Goal: Task Accomplishment & Management: Use online tool/utility

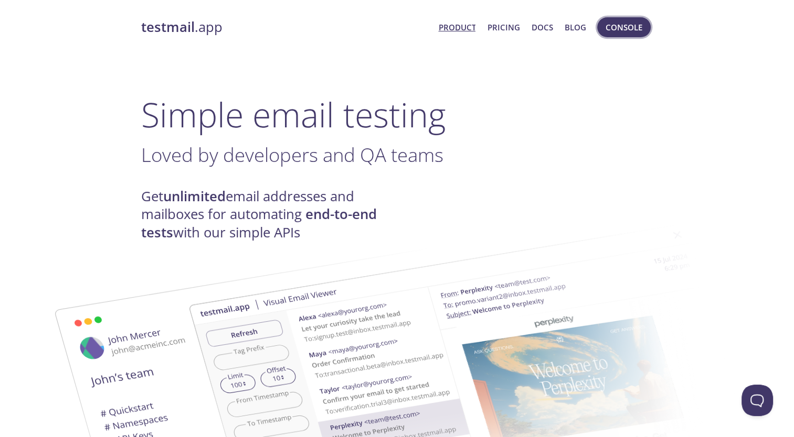
click at [625, 34] on span "Console" at bounding box center [623, 27] width 37 height 14
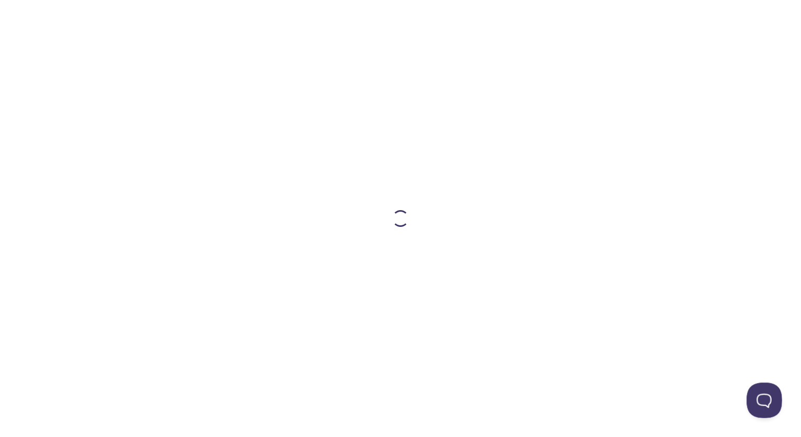
click at [763, 399] on button "Open Beacon popover" at bounding box center [762, 398] width 31 height 31
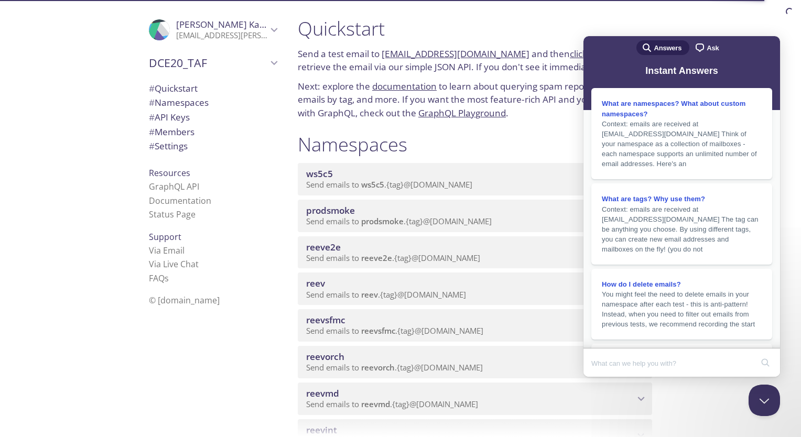
click at [707, 46] on span "Ask" at bounding box center [713, 48] width 12 height 10
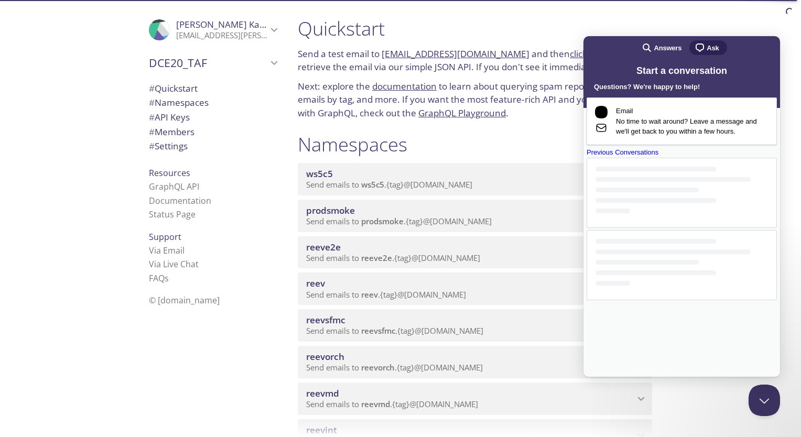
click at [663, 158] on div "Previous Conversations" at bounding box center [682, 152] width 190 height 10
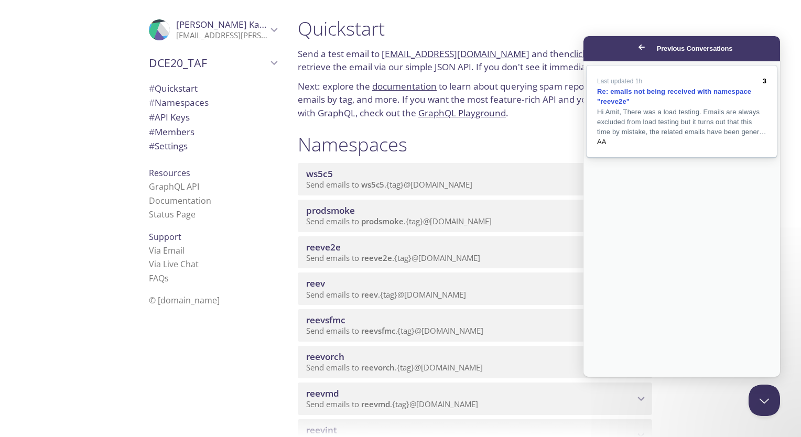
click at [714, 157] on link "Last updated 1h 3 Re: emails not being received with namespace "reeve2e" Hi Ami…" at bounding box center [682, 112] width 190 height 92
click at [603, 378] on button "Close" at bounding box center [593, 385] width 19 height 14
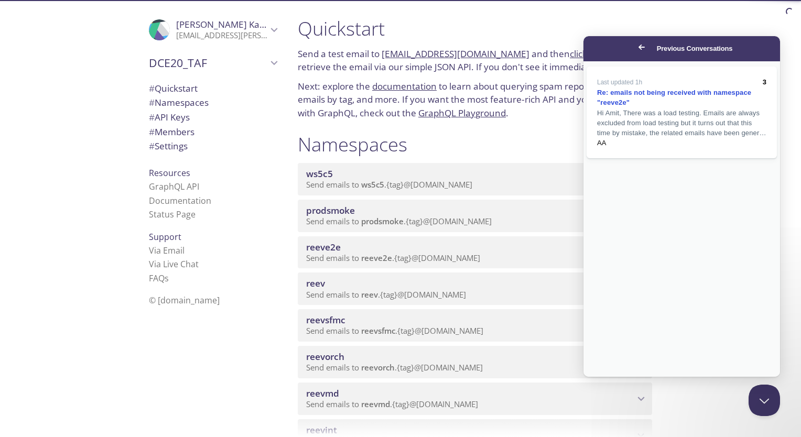
click at [629, 50] on link "Go back" at bounding box center [642, 47] width 26 height 15
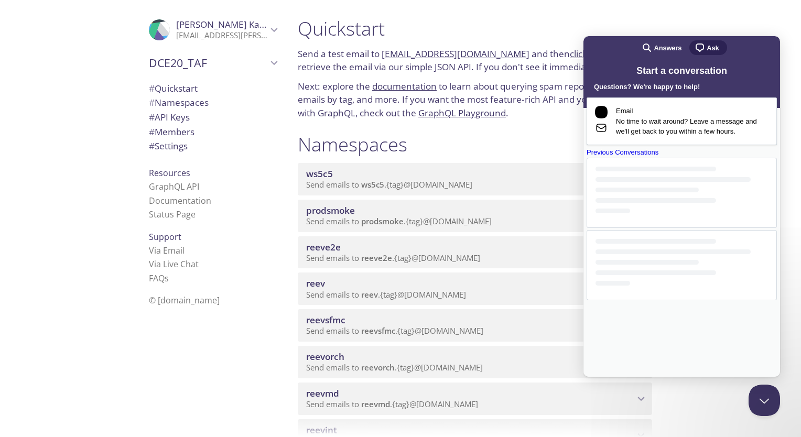
scroll to position [95, 0]
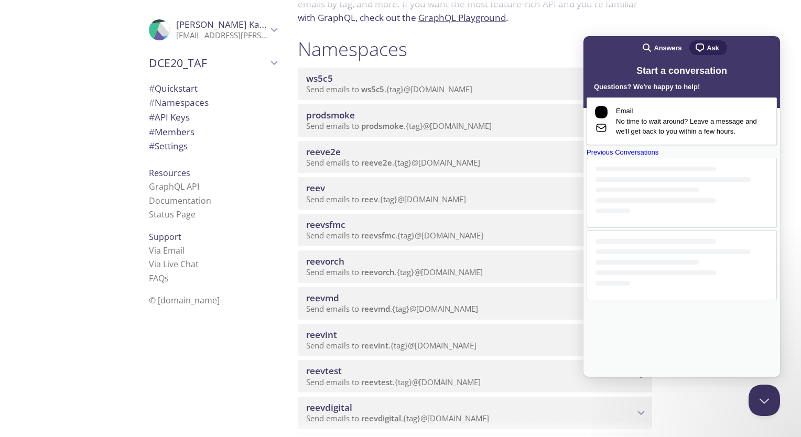
click at [332, 153] on span "reeve2e" at bounding box center [323, 152] width 35 height 12
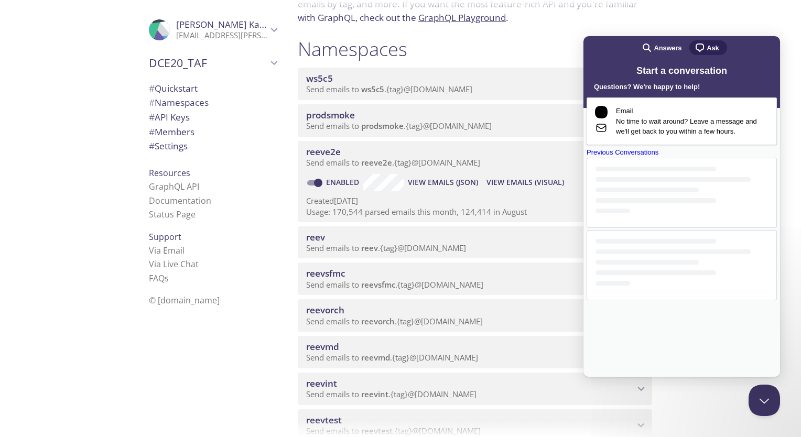
click at [530, 184] on span "View Emails (Visual)" at bounding box center [526, 182] width 78 height 13
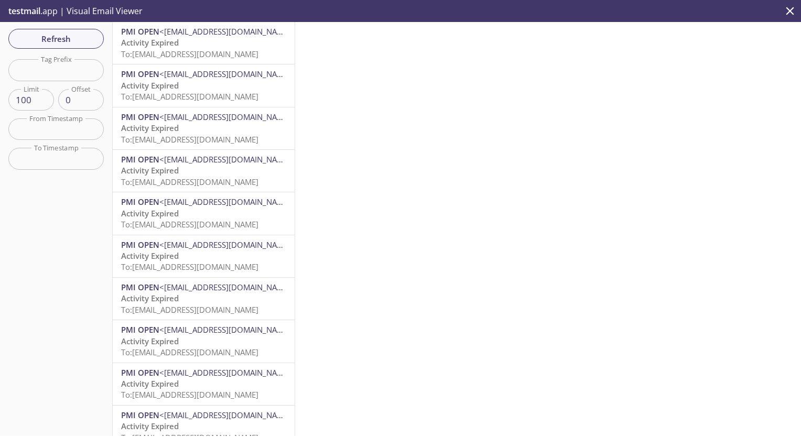
click at [202, 58] on span "To: [EMAIL_ADDRESS][DOMAIN_NAME]" at bounding box center [189, 54] width 137 height 10
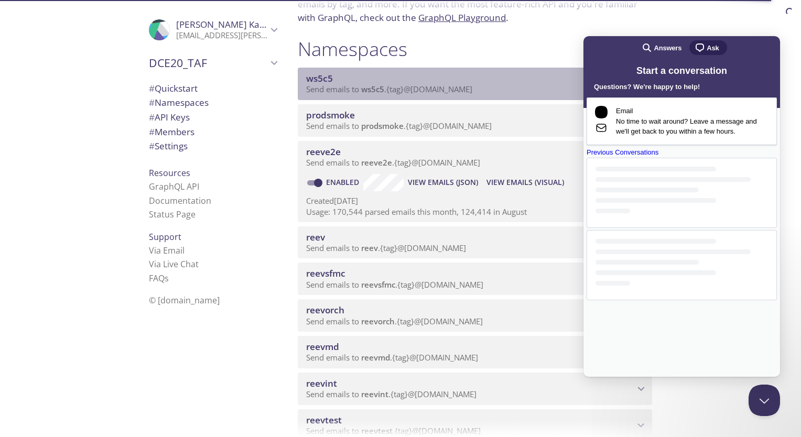
click at [369, 80] on span "ws5c5" at bounding box center [470, 79] width 328 height 12
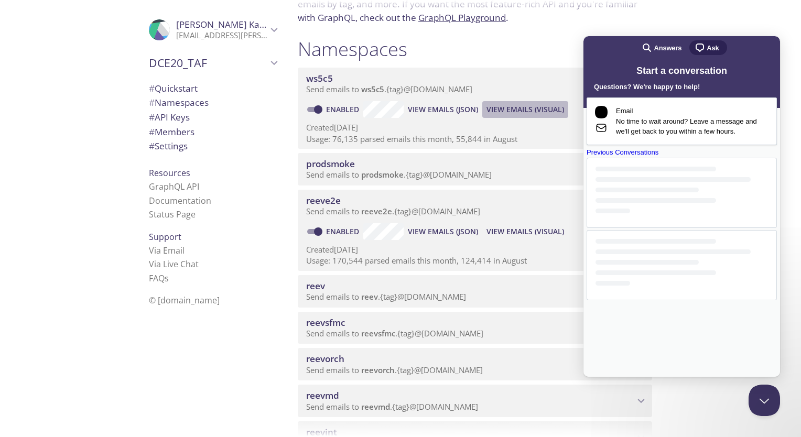
click at [515, 115] on span "View Emails (Visual)" at bounding box center [526, 109] width 78 height 13
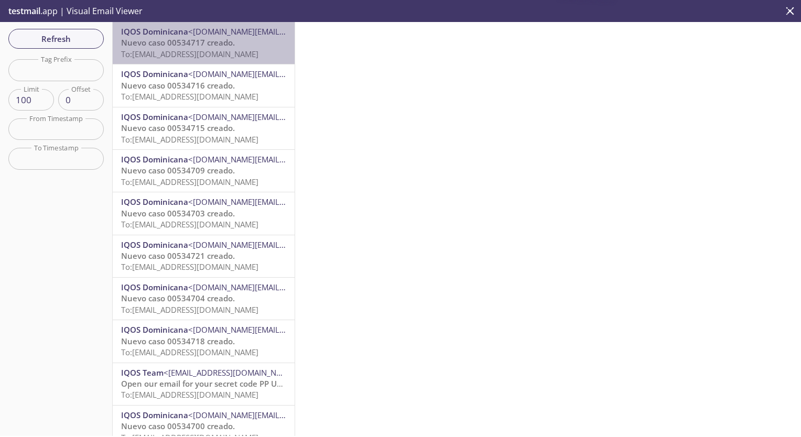
click at [231, 38] on span "Nuevo caso 00534717 creado." at bounding box center [178, 42] width 114 height 10
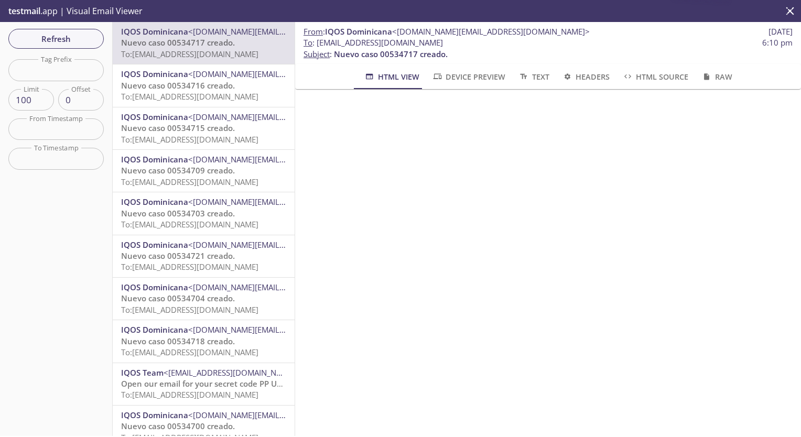
scroll to position [23, 0]
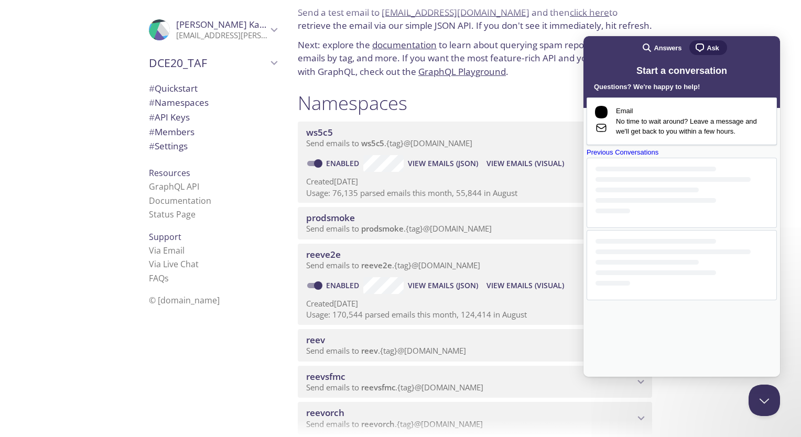
scroll to position [41, 0]
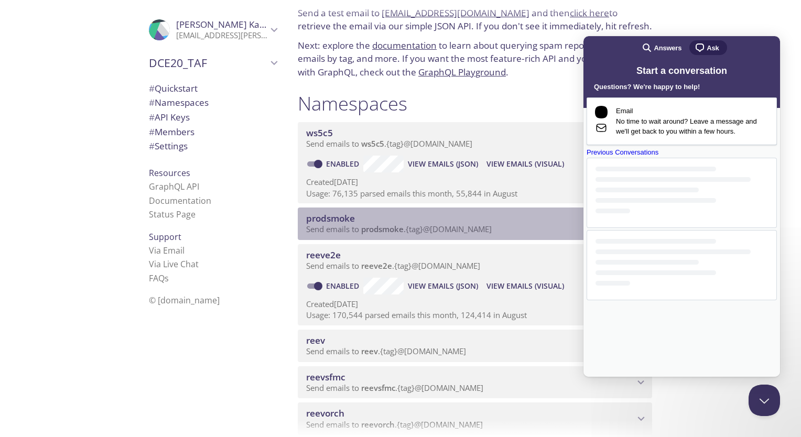
click at [442, 214] on span "prodsmoke" at bounding box center [470, 219] width 328 height 12
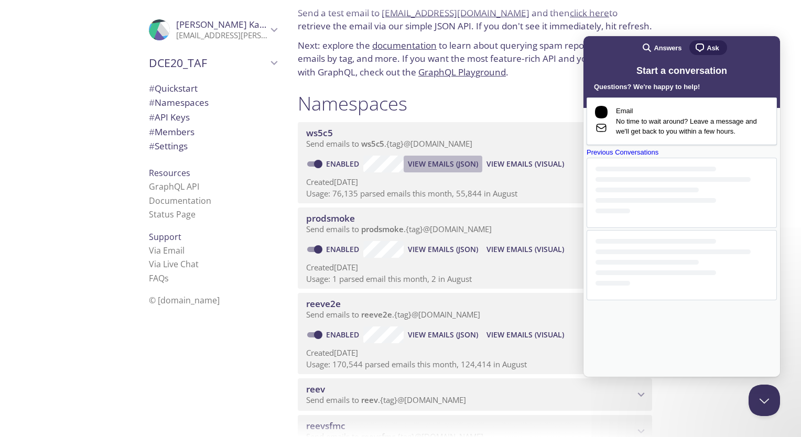
click at [459, 161] on span "View Emails (JSON)" at bounding box center [443, 164] width 70 height 13
click at [767, 395] on button "Close Beacon popover" at bounding box center [762, 398] width 31 height 31
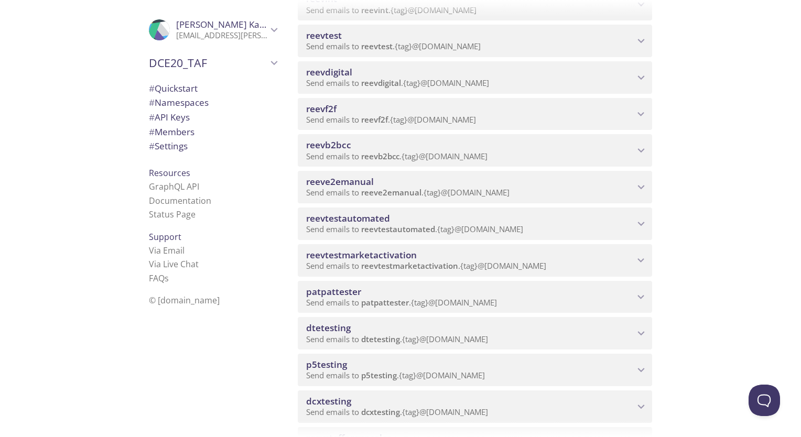
scroll to position [603, 0]
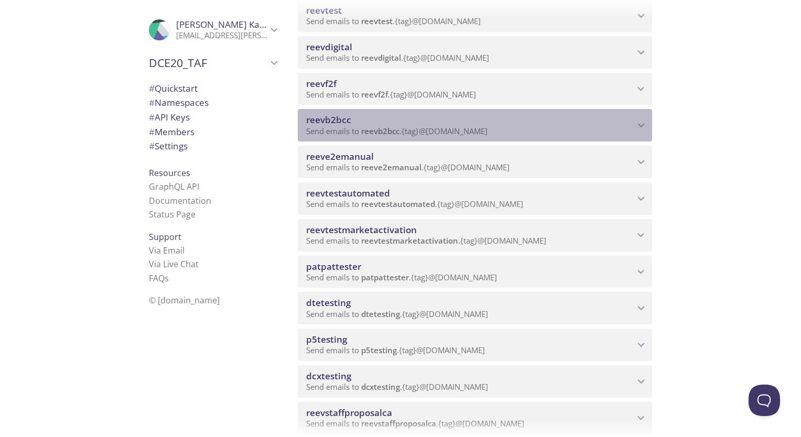
click at [324, 121] on span "reevb2bcc" at bounding box center [328, 120] width 45 height 12
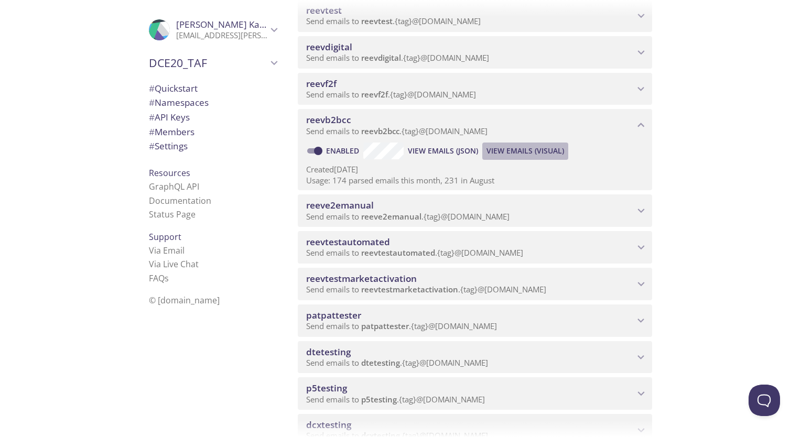
click at [529, 146] on span "View Emails (Visual)" at bounding box center [526, 151] width 78 height 13
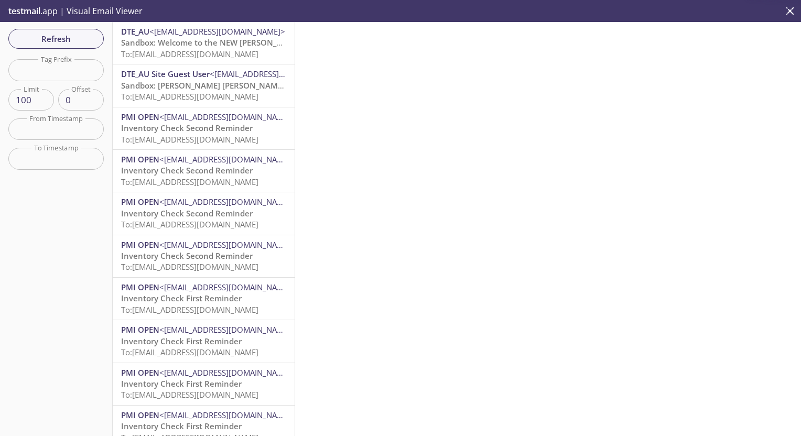
click at [239, 40] on span "Sandbox: Welcome to the NEW [PERSON_NAME] [PERSON_NAME] Portal" at bounding box center [256, 42] width 270 height 10
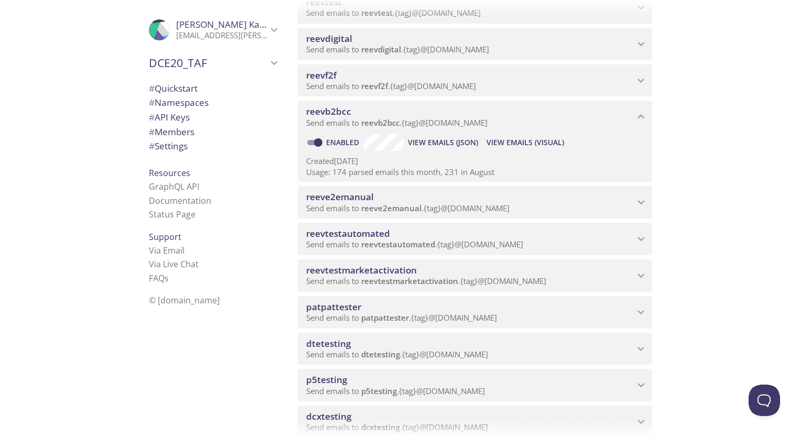
scroll to position [611, 0]
click at [507, 142] on span "View Emails (Visual)" at bounding box center [526, 143] width 78 height 13
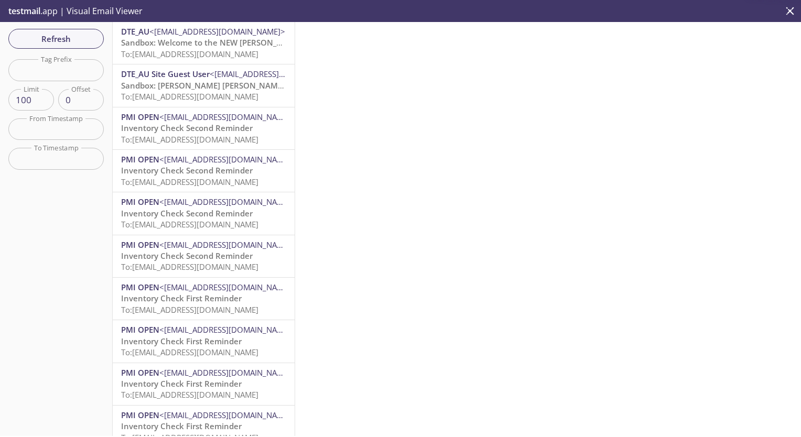
click at [208, 49] on span "To: [EMAIL_ADDRESS][DOMAIN_NAME]" at bounding box center [189, 54] width 137 height 10
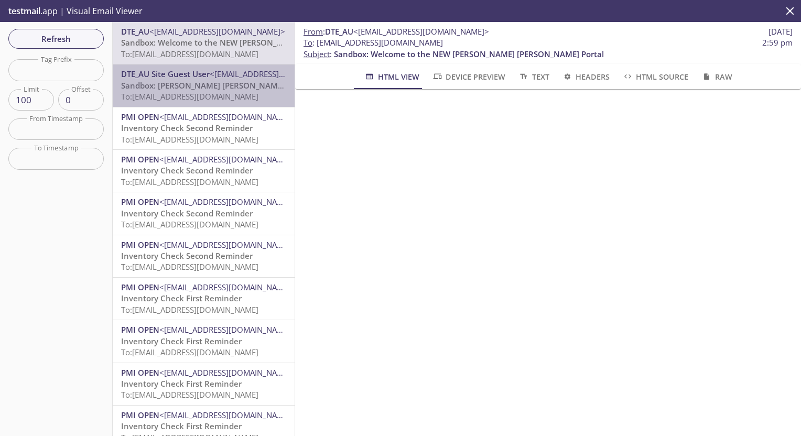
click at [214, 94] on span "To: [EMAIL_ADDRESS][DOMAIN_NAME]" at bounding box center [189, 96] width 137 height 10
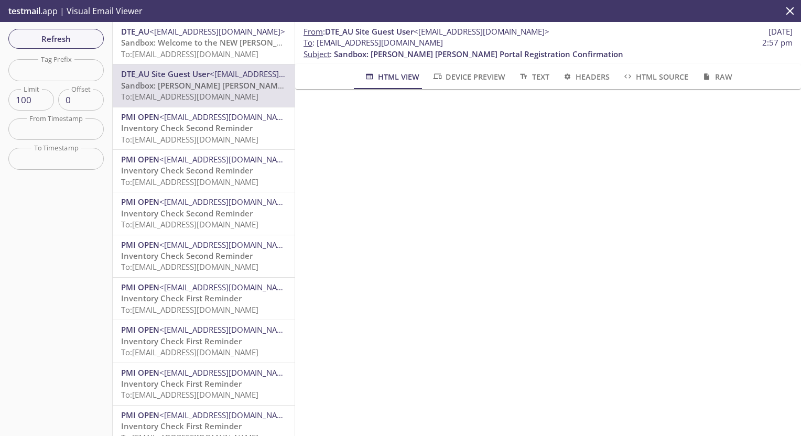
click at [205, 166] on span "Inventory Check Second Reminder" at bounding box center [187, 170] width 132 height 10
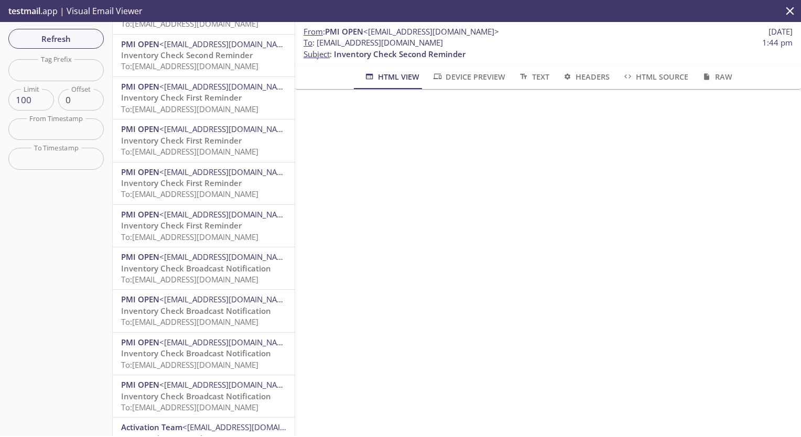
scroll to position [201, 0]
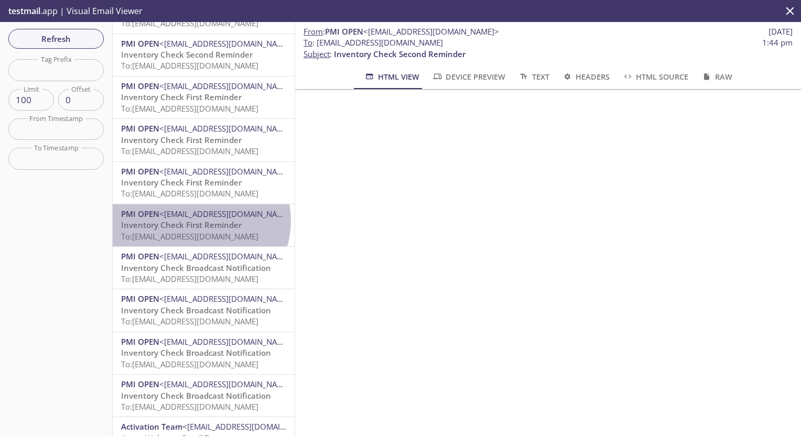
click at [200, 221] on span "Inventory Check First Reminder" at bounding box center [181, 225] width 121 height 10
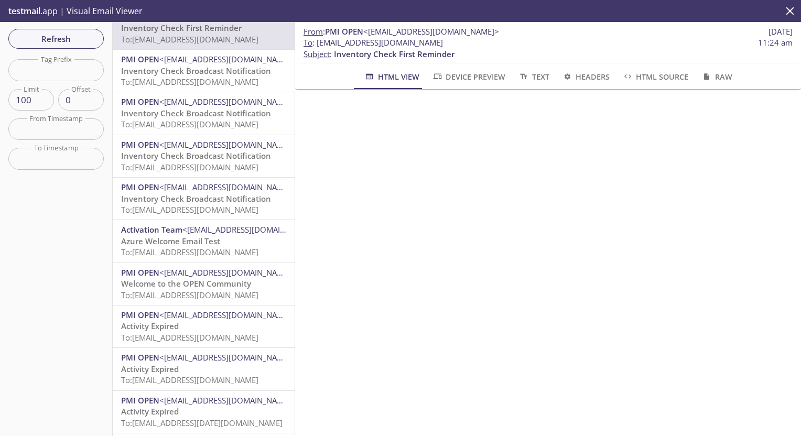
scroll to position [400, 0]
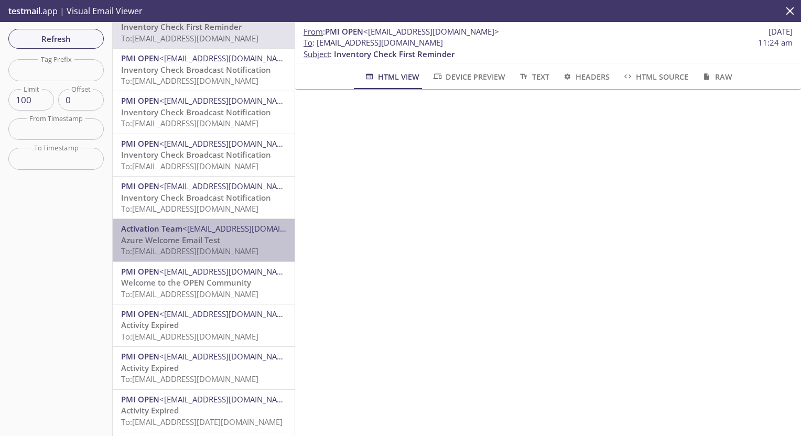
click at [216, 249] on span "To: [EMAIL_ADDRESS][DOMAIN_NAME]" at bounding box center [189, 251] width 137 height 10
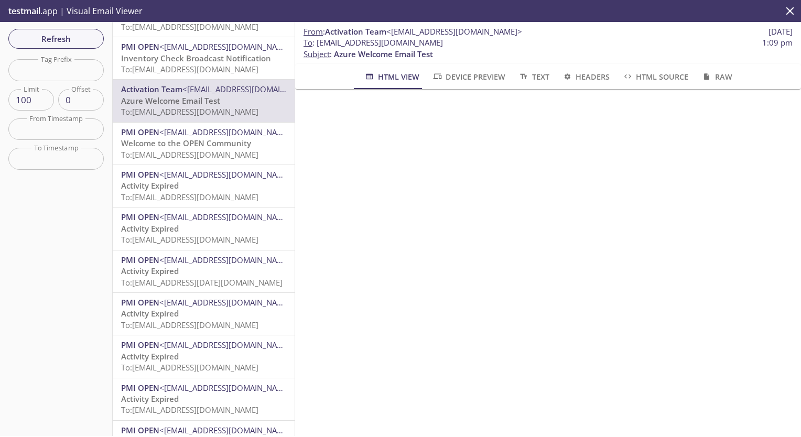
scroll to position [540, 0]
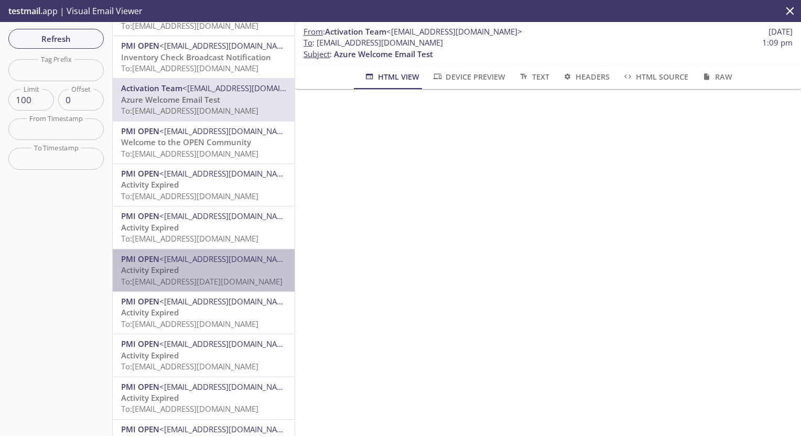
click at [221, 268] on p "Activity Expired To: [EMAIL_ADDRESS][DATE][DOMAIN_NAME]" at bounding box center [203, 276] width 165 height 23
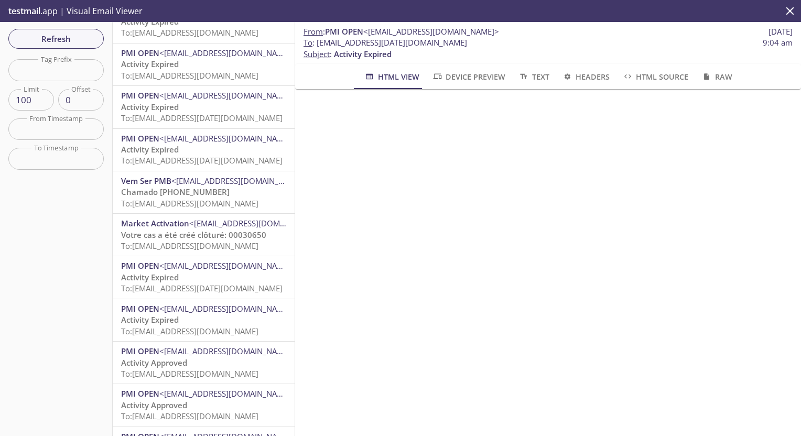
scroll to position [921, 0]
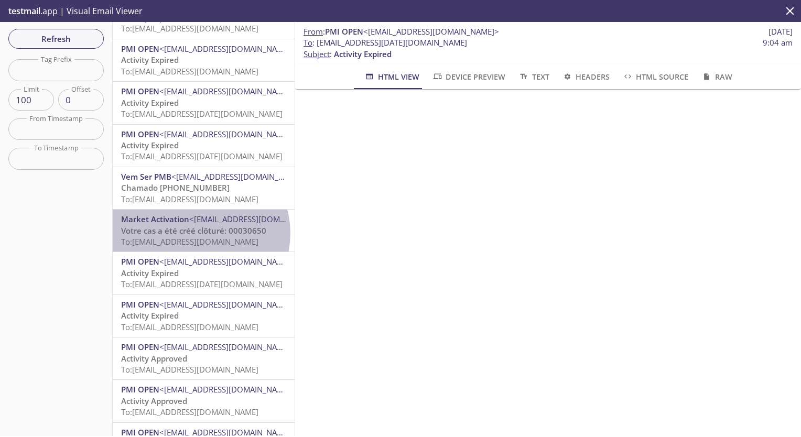
click at [198, 233] on span "Votre cas a été créé clôturé: 00030650" at bounding box center [193, 231] width 145 height 10
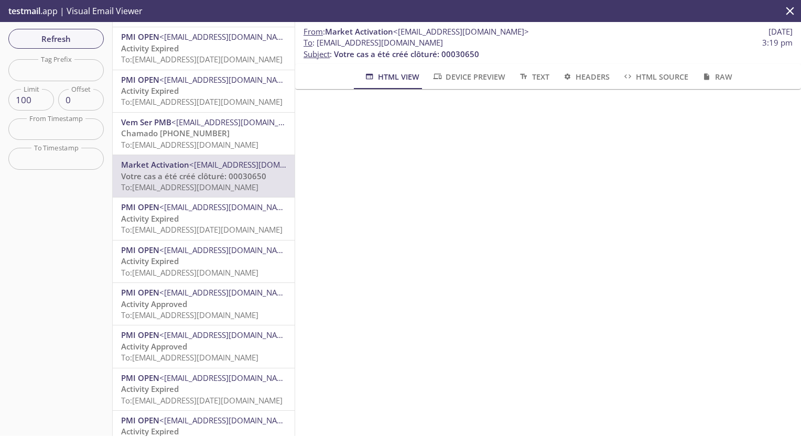
scroll to position [1002, 0]
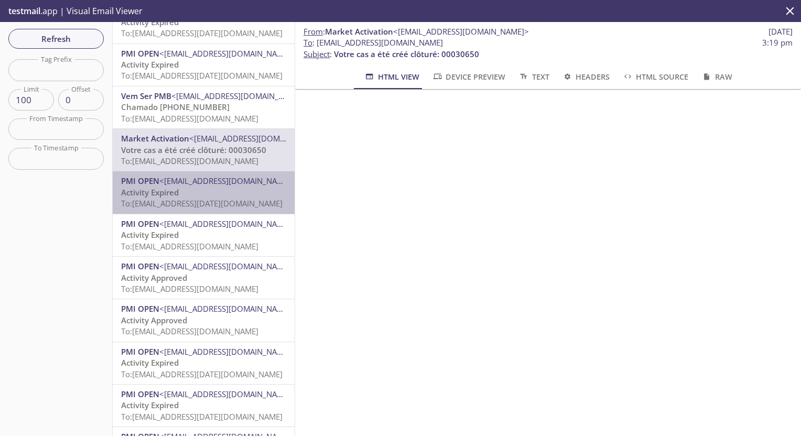
click at [210, 202] on span "To: [EMAIL_ADDRESS][DATE][DOMAIN_NAME]" at bounding box center [202, 203] width 162 height 10
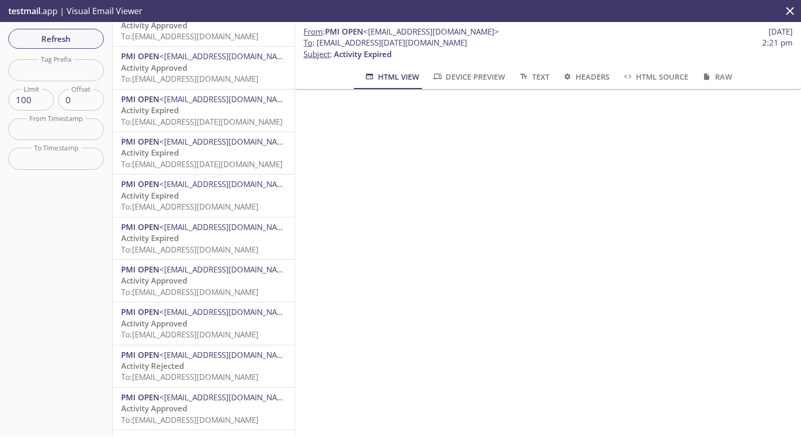
scroll to position [1332, 0]
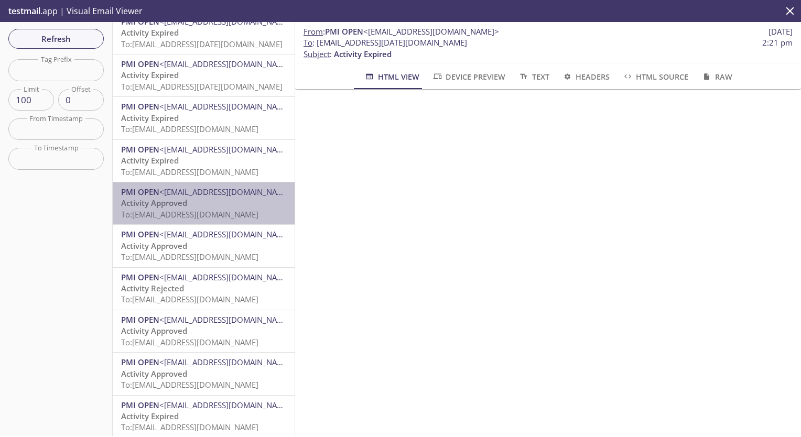
click at [209, 202] on p "Activity Approved To: [EMAIL_ADDRESS][DOMAIN_NAME]" at bounding box center [203, 209] width 165 height 23
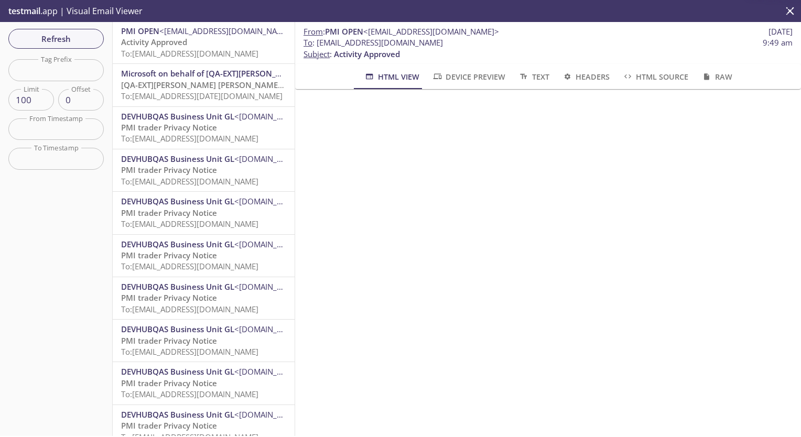
scroll to position [2411, 0]
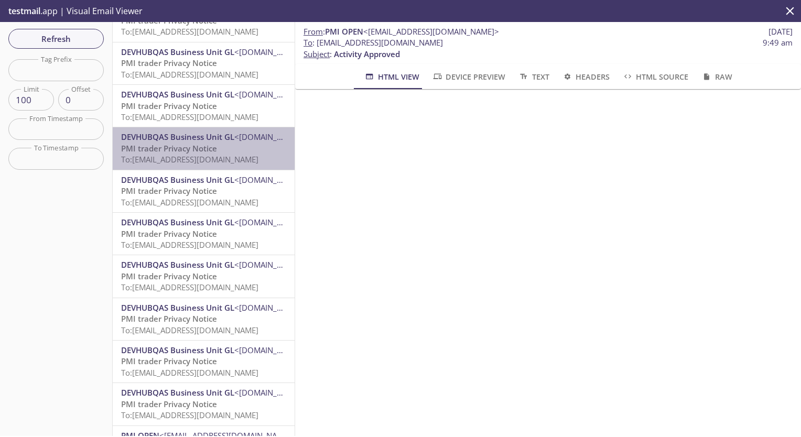
click at [210, 169] on div "DEVHUBQAS Business Unit GL <[DOMAIN_NAME][EMAIL_ADDRESS][DOMAIN_NAME]> PMI trad…" at bounding box center [204, 148] width 182 height 42
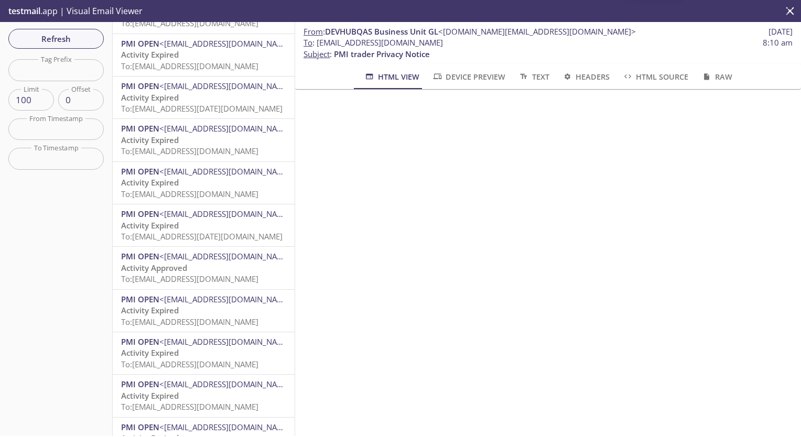
scroll to position [3880, 0]
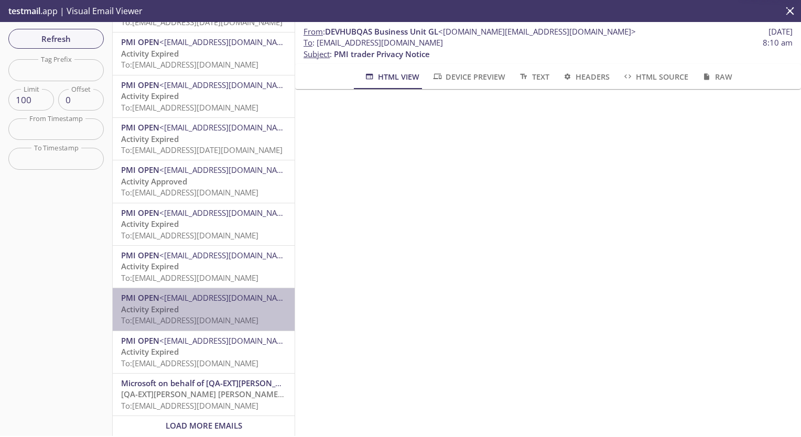
click at [205, 304] on p "Activity Expired To: [EMAIL_ADDRESS][DOMAIN_NAME]" at bounding box center [203, 315] width 165 height 23
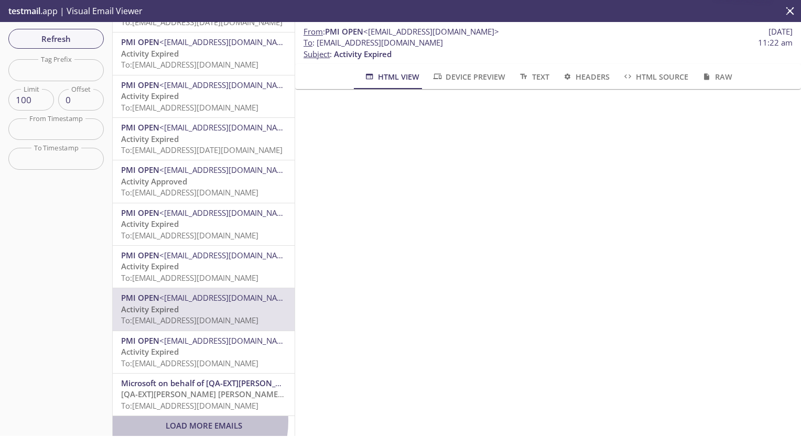
click at [190, 421] on span "Load More Emails" at bounding box center [204, 426] width 77 height 10
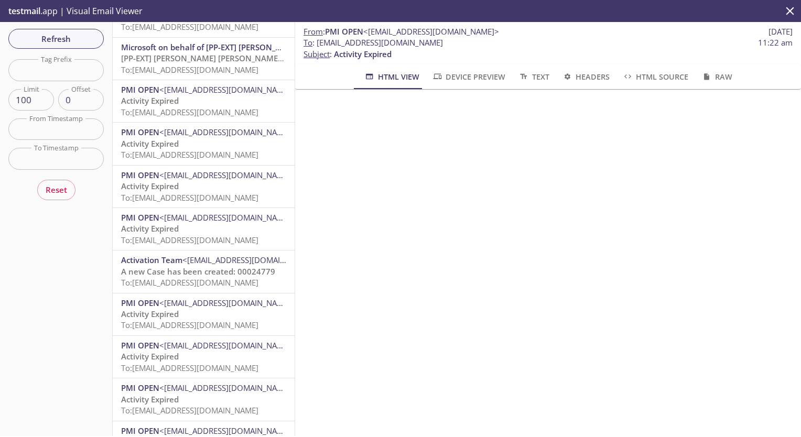
scroll to position [1990, 0]
click at [196, 284] on span "To: [EMAIL_ADDRESS][DOMAIN_NAME]" at bounding box center [189, 281] width 137 height 10
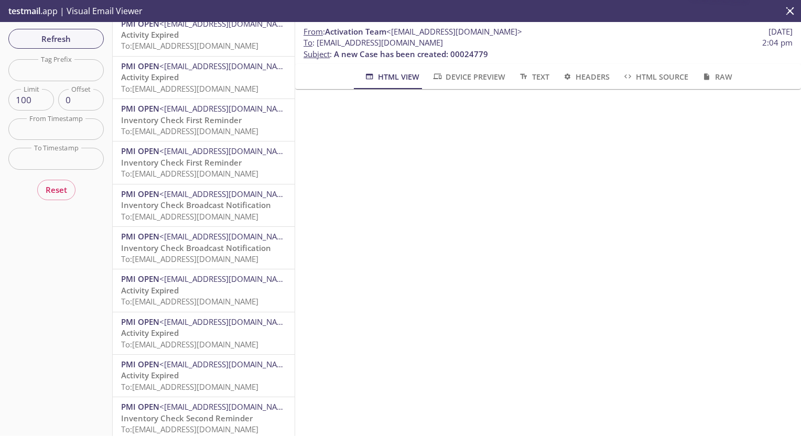
scroll to position [3080, 0]
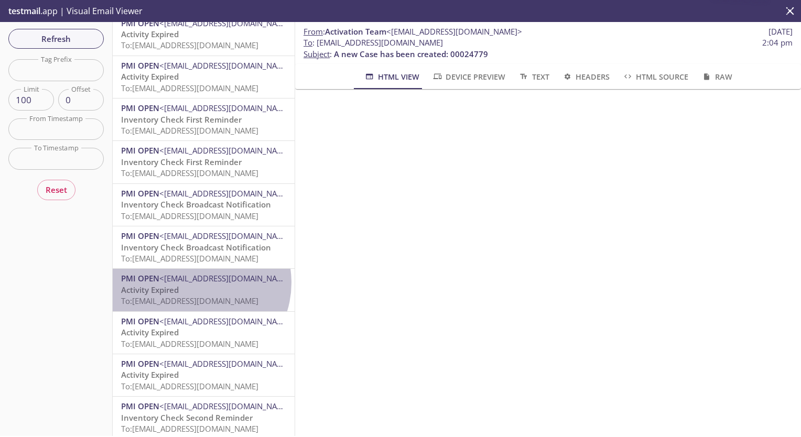
click at [196, 284] on span "<[EMAIL_ADDRESS][DOMAIN_NAME]>" at bounding box center [227, 278] width 136 height 10
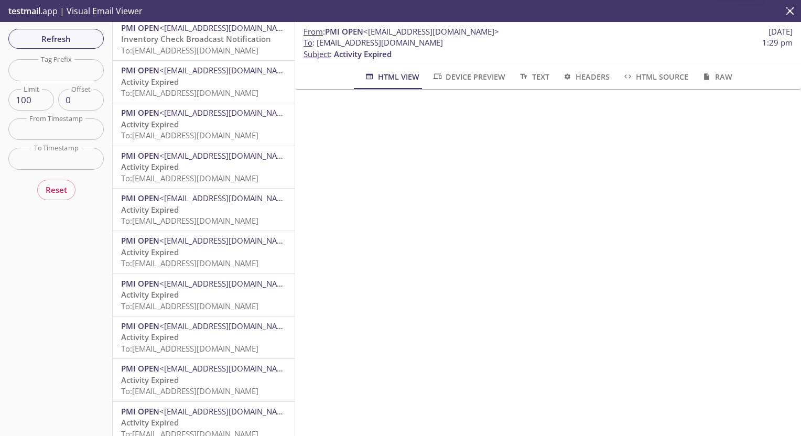
scroll to position [3802, 0]
click at [196, 284] on span "<[EMAIL_ADDRESS][DOMAIN_NAME]>" at bounding box center [227, 281] width 136 height 10
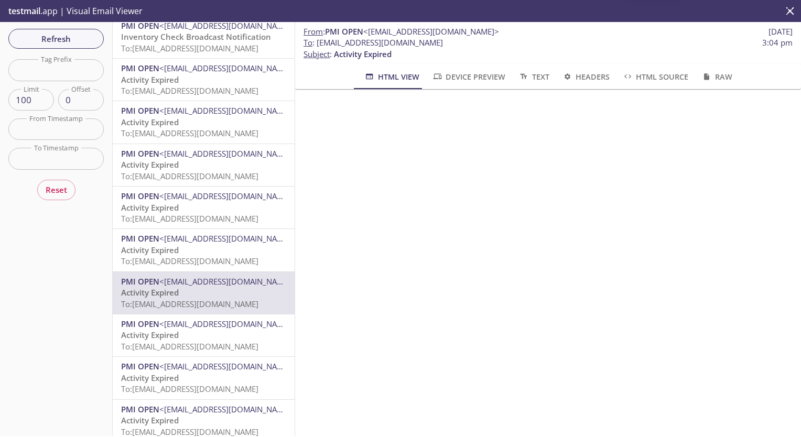
scroll to position [3880, 0]
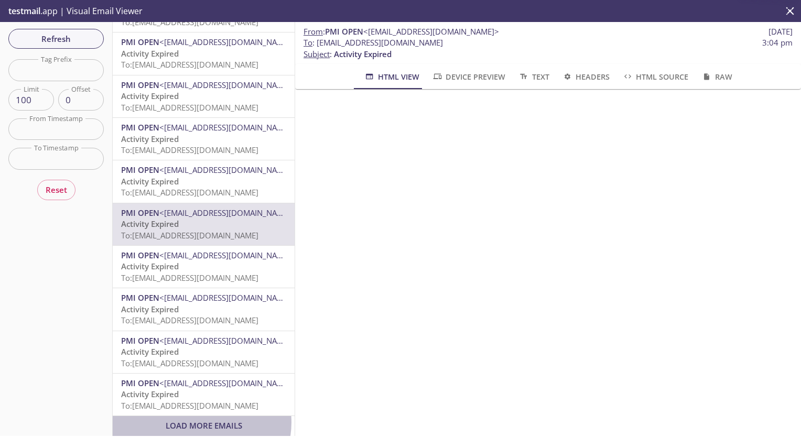
click at [201, 421] on span "Load More Emails" at bounding box center [204, 426] width 77 height 10
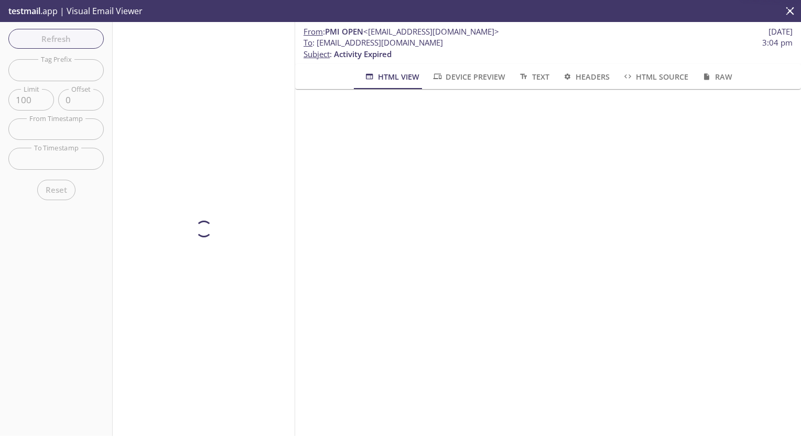
scroll to position [0, 0]
